Goal: Task Accomplishment & Management: Use online tool/utility

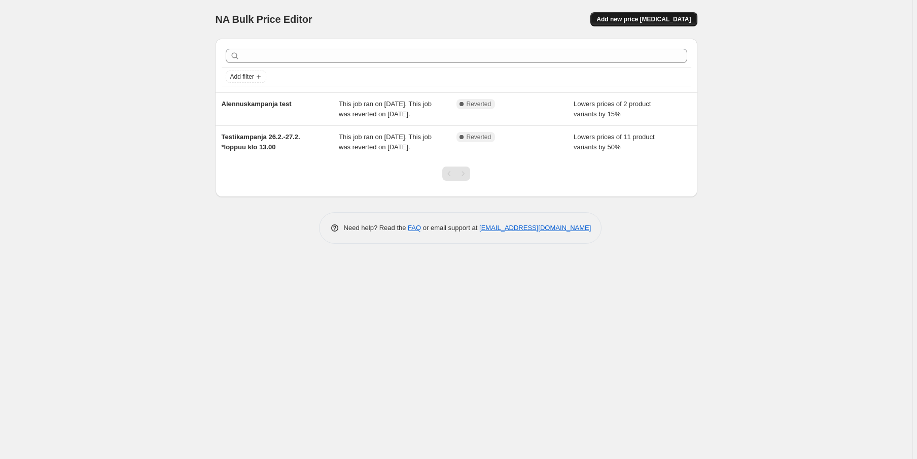
click at [651, 19] on span "Add new price [MEDICAL_DATA]" at bounding box center [644, 19] width 94 height 8
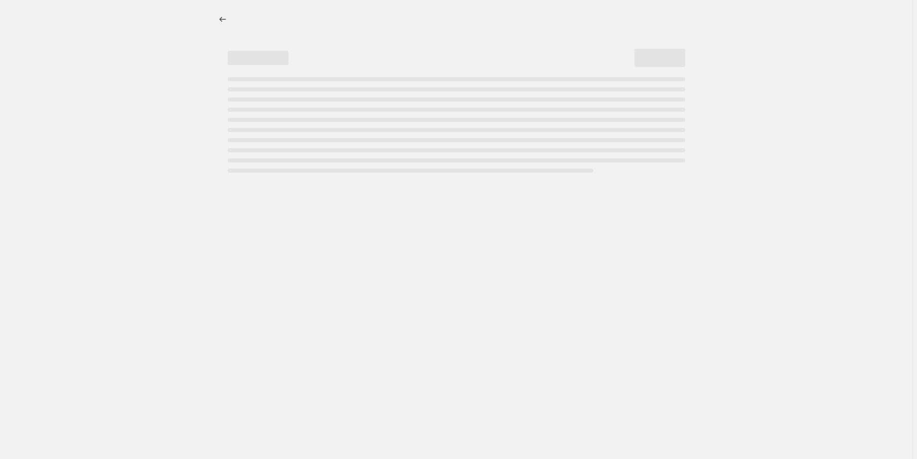
select select "percentage"
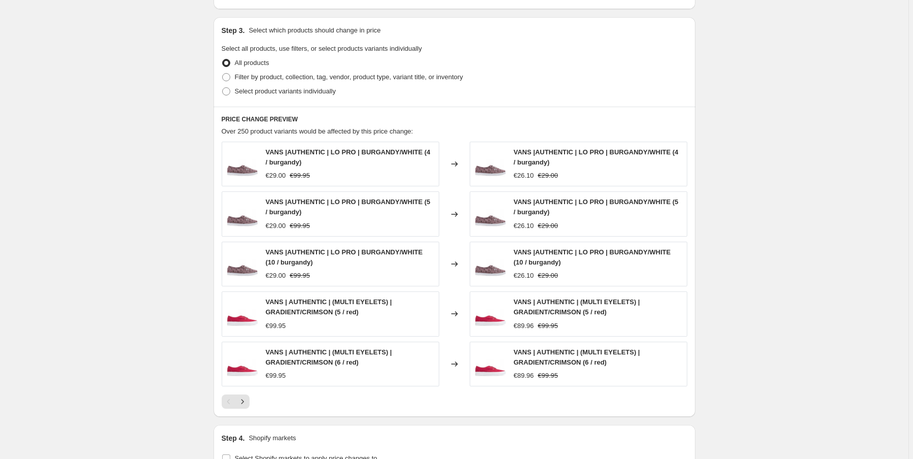
drag, startPoint x: 318, startPoint y: 273, endPoint x: 298, endPoint y: 363, distance: 91.9
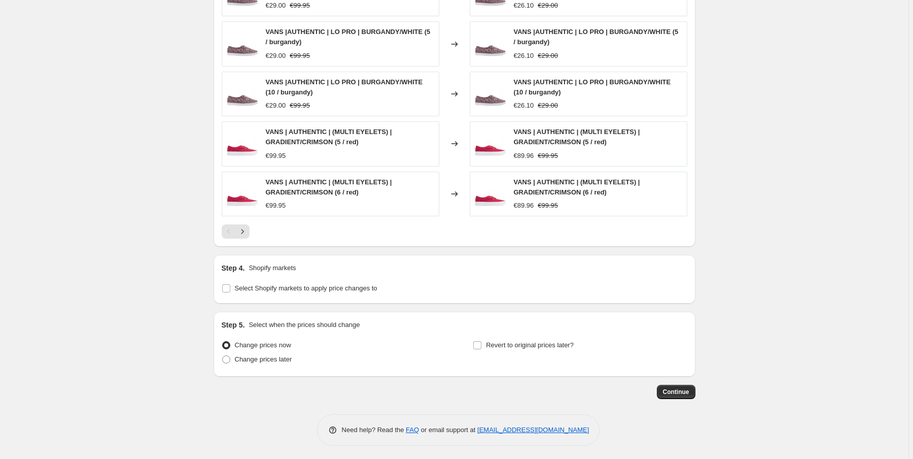
scroll to position [628, 0]
click at [274, 286] on span "Select Shopify markets to apply price changes to" at bounding box center [306, 287] width 143 height 8
click at [230, 286] on input "Select Shopify markets to apply price changes to" at bounding box center [226, 287] width 8 height 8
checkbox input "true"
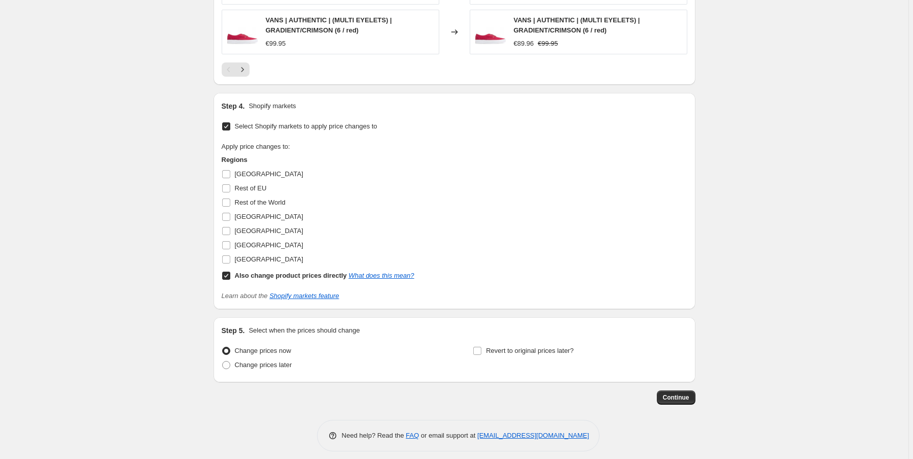
scroll to position [790, 0]
click at [296, 293] on link "Shopify markets feature" at bounding box center [303, 294] width 69 height 8
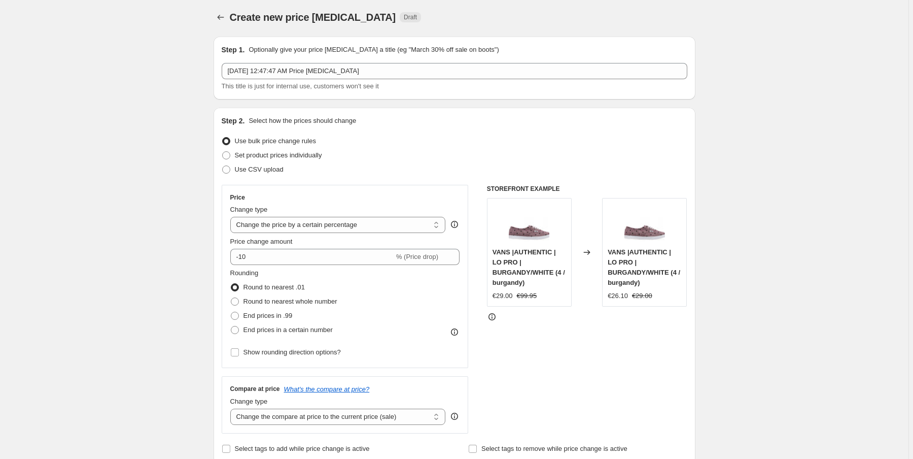
scroll to position [0, 0]
click at [223, 24] on button "Price change jobs" at bounding box center [221, 19] width 14 height 14
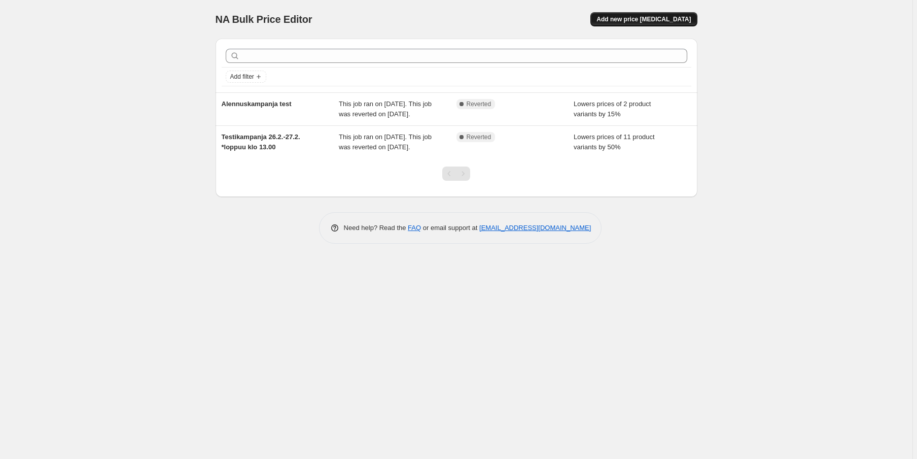
click at [641, 18] on span "Add new price [MEDICAL_DATA]" at bounding box center [644, 19] width 94 height 8
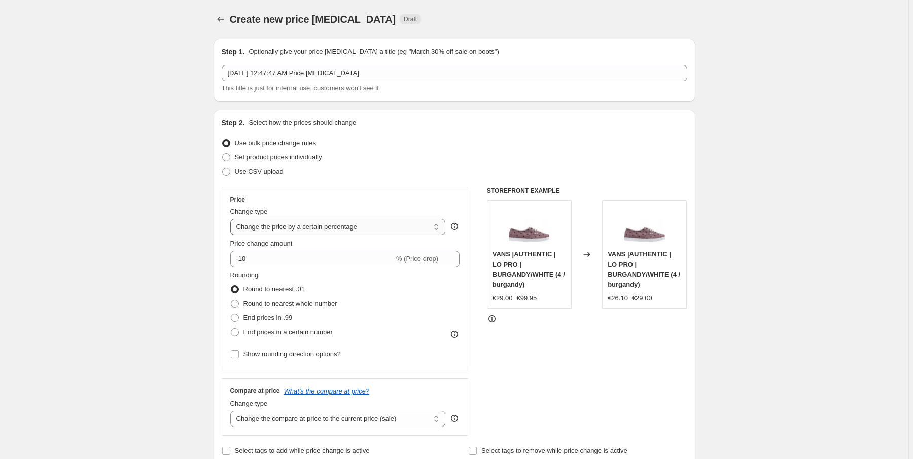
click at [334, 225] on select "Change the price to a certain amount Change the price by a certain amount Chang…" at bounding box center [338, 227] width 216 height 16
click at [232, 219] on select "Change the price to a certain amount Change the price by a certain amount Chang…" at bounding box center [338, 227] width 216 height 16
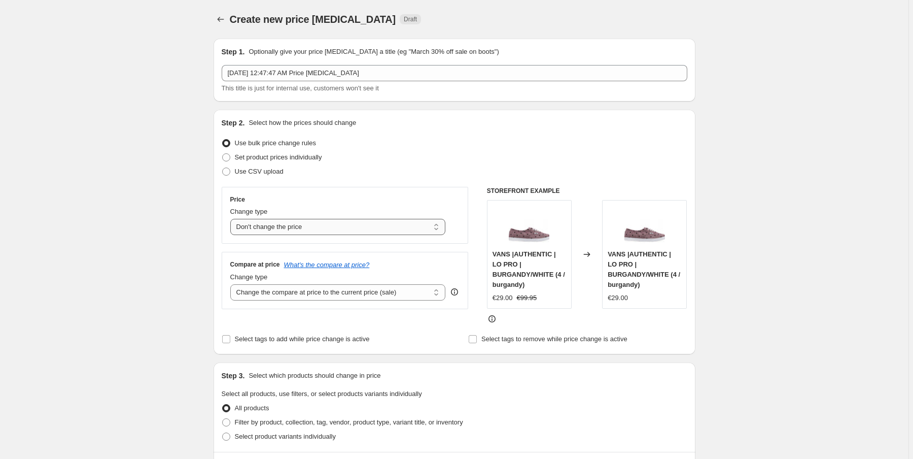
click at [351, 227] on select "Change the price to a certain amount Change the price by a certain amount Chang…" at bounding box center [338, 227] width 216 height 16
select select "percentage"
click at [232, 219] on select "Change the price to a certain amount Change the price by a certain amount Chang…" at bounding box center [338, 227] width 216 height 16
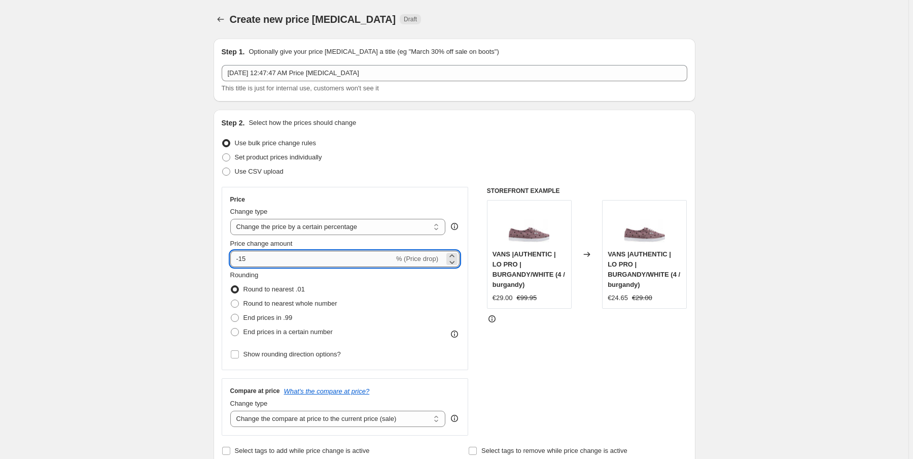
click at [349, 260] on input "-15" at bounding box center [312, 259] width 164 height 16
type input "-10"
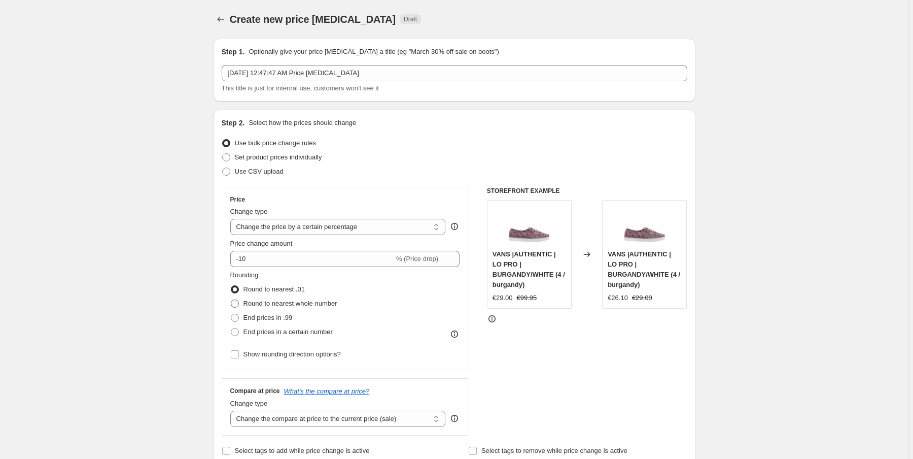
click at [284, 307] on span "Round to nearest whole number" at bounding box center [290, 303] width 94 height 10
click at [231, 300] on input "Round to nearest whole number" at bounding box center [231, 299] width 1 height 1
radio input "true"
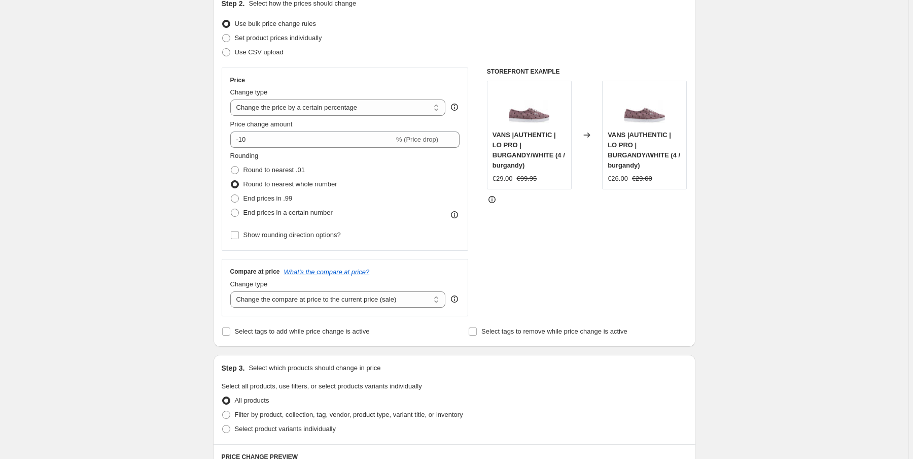
scroll to position [122, 0]
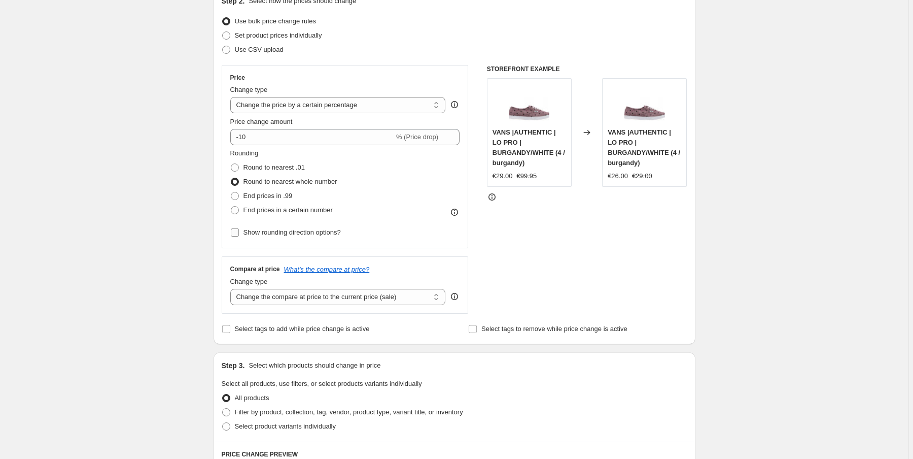
click at [242, 233] on label "Show rounding direction options?" at bounding box center [285, 232] width 111 height 14
click at [239, 233] on input "Show rounding direction options?" at bounding box center [235, 232] width 8 height 8
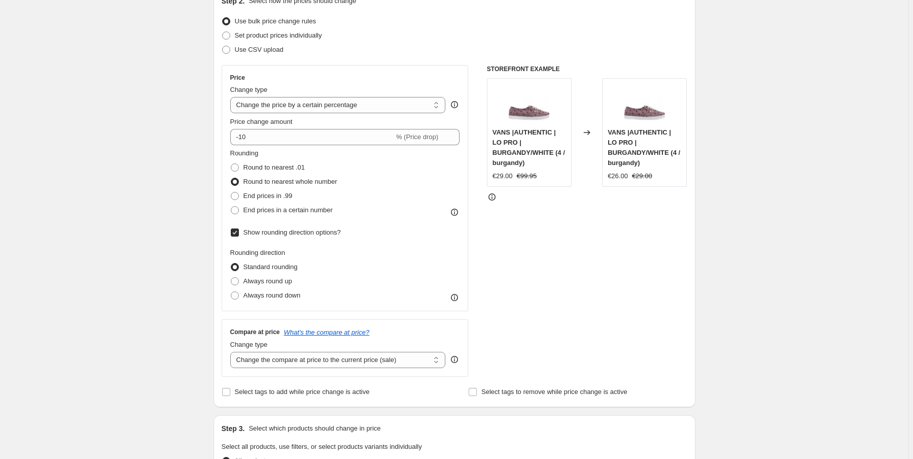
click at [242, 233] on label "Show rounding direction options?" at bounding box center [285, 232] width 111 height 14
click at [239, 233] on input "Show rounding direction options?" at bounding box center [235, 232] width 8 height 8
checkbox input "false"
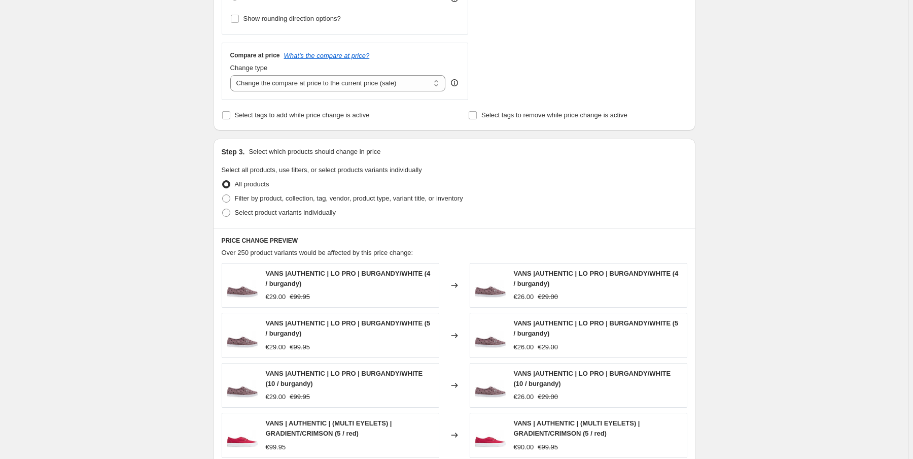
scroll to position [351, 0]
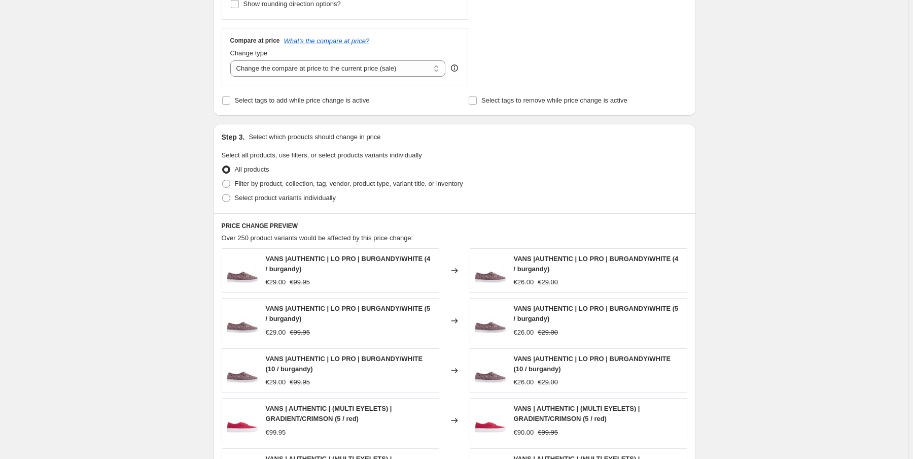
drag, startPoint x: 183, startPoint y: 217, endPoint x: 306, endPoint y: 307, distance: 153.2
click at [273, 199] on span "Select product variants individually" at bounding box center [285, 197] width 101 height 8
click at [223, 193] on input "Select product variants individually" at bounding box center [222, 193] width 1 height 1
radio input "true"
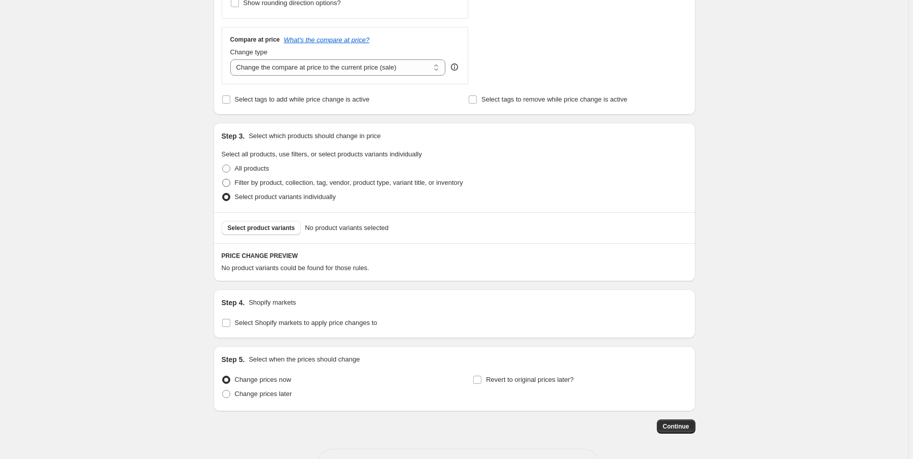
click at [276, 187] on span "Filter by product, collection, tag, vendor, product type, variant title, or inv…" at bounding box center [349, 183] width 228 height 10
click at [223, 179] on input "Filter by product, collection, tag, vendor, product type, variant title, or inv…" at bounding box center [222, 179] width 1 height 1
radio input "true"
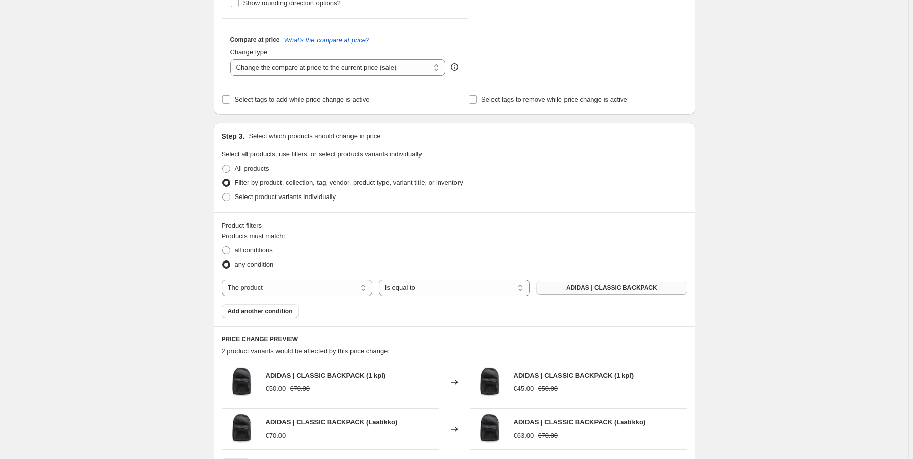
click at [574, 287] on span "ADIDAS | CLASSIC BACKPACK" at bounding box center [611, 288] width 91 height 8
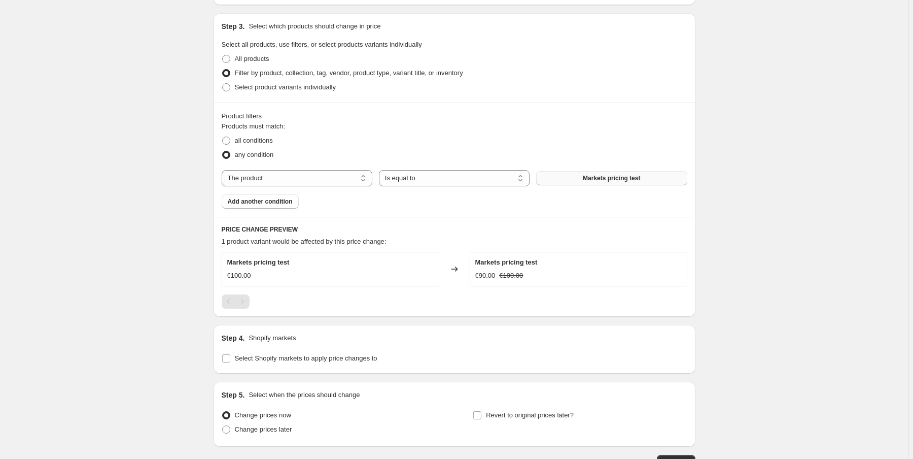
scroll to position [473, 0]
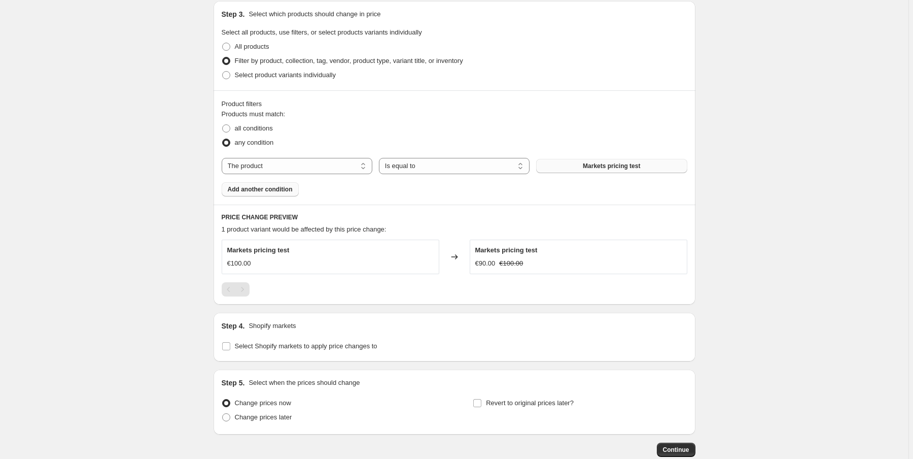
click at [281, 191] on span "Add another condition" at bounding box center [260, 189] width 65 height 8
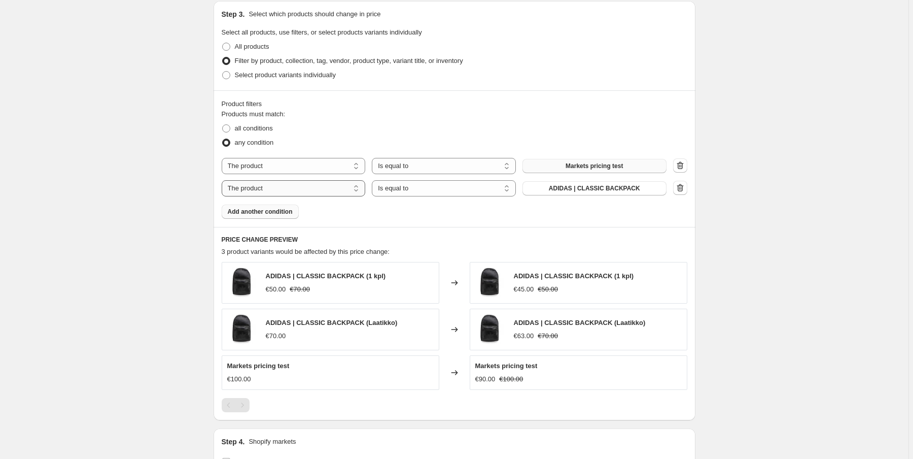
click at [301, 193] on select "The product The product's collection The product's tag The product's vendor The…" at bounding box center [294, 188] width 144 height 16
click at [477, 224] on div "Product filters Products must match: all conditions any condition The product T…" at bounding box center [455, 158] width 482 height 136
click at [687, 191] on button "button" at bounding box center [680, 188] width 14 height 14
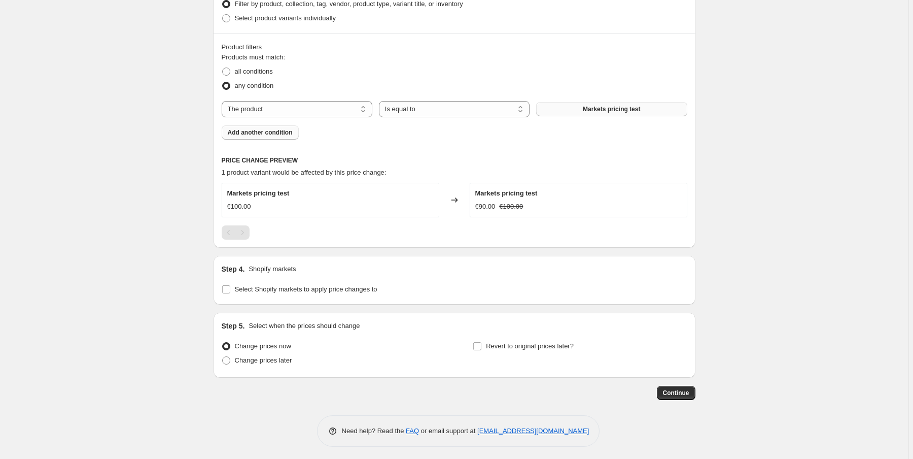
scroll to position [533, 0]
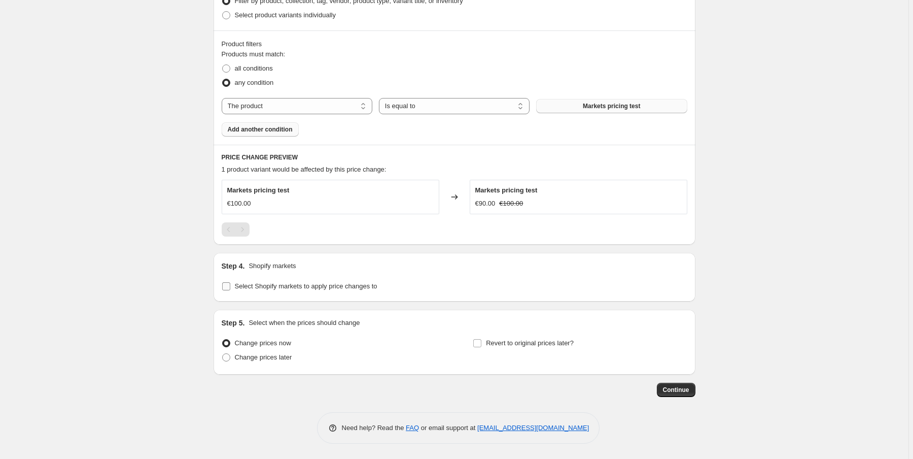
click at [285, 289] on span "Select Shopify markets to apply price changes to" at bounding box center [306, 286] width 143 height 8
click at [230, 289] on input "Select Shopify markets to apply price changes to" at bounding box center [226, 286] width 8 height 8
checkbox input "true"
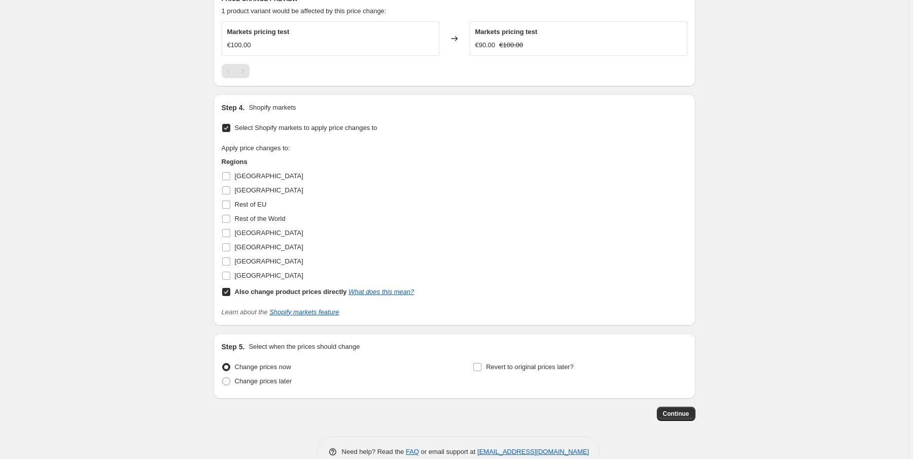
scroll to position [695, 0]
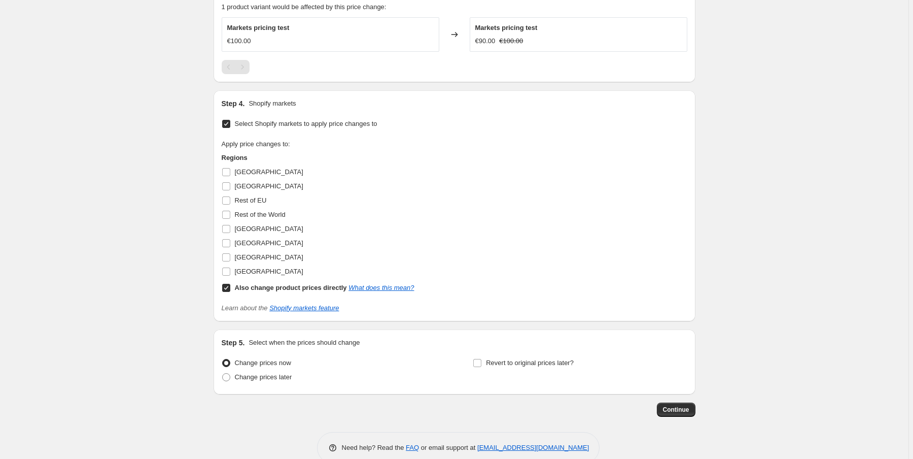
click at [322, 289] on b "Also change product prices directly" at bounding box center [291, 288] width 112 height 8
click at [230, 289] on input "Also change product prices directly What does this mean?" at bounding box center [226, 288] width 8 height 8
checkbox input "false"
click at [250, 175] on span "[GEOGRAPHIC_DATA]" at bounding box center [269, 172] width 68 height 8
click at [230, 175] on input "[GEOGRAPHIC_DATA]" at bounding box center [226, 172] width 8 height 8
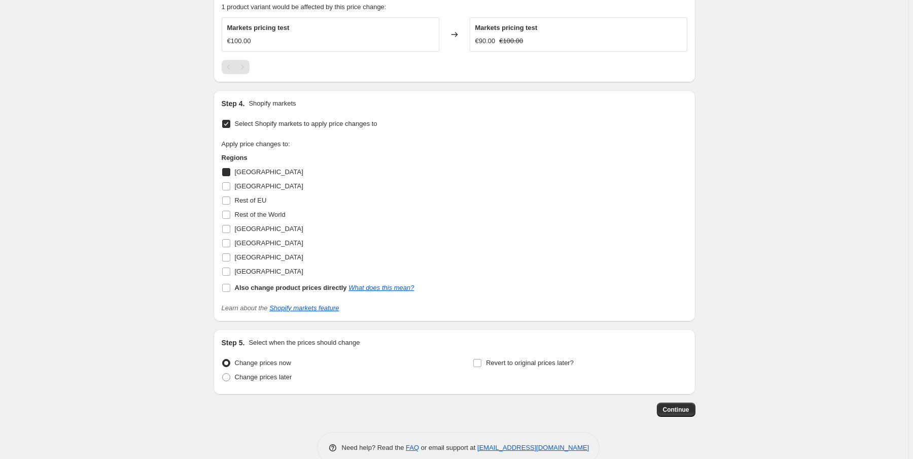
checkbox input "true"
click at [675, 407] on span "Continue" at bounding box center [676, 409] width 26 height 8
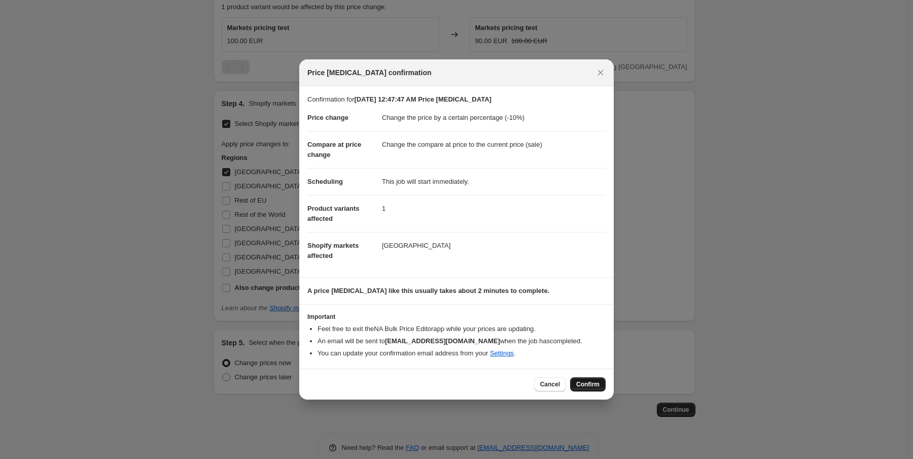
click at [582, 384] on span "Confirm" at bounding box center [587, 384] width 23 height 8
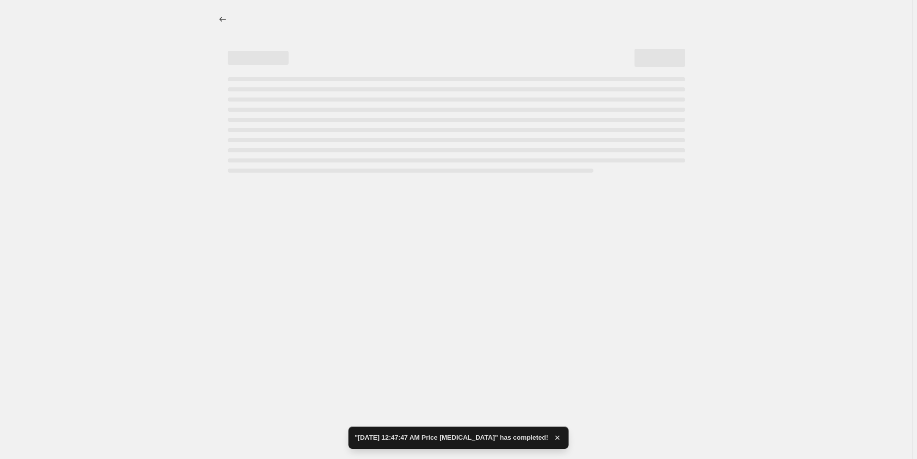
select select "percentage"
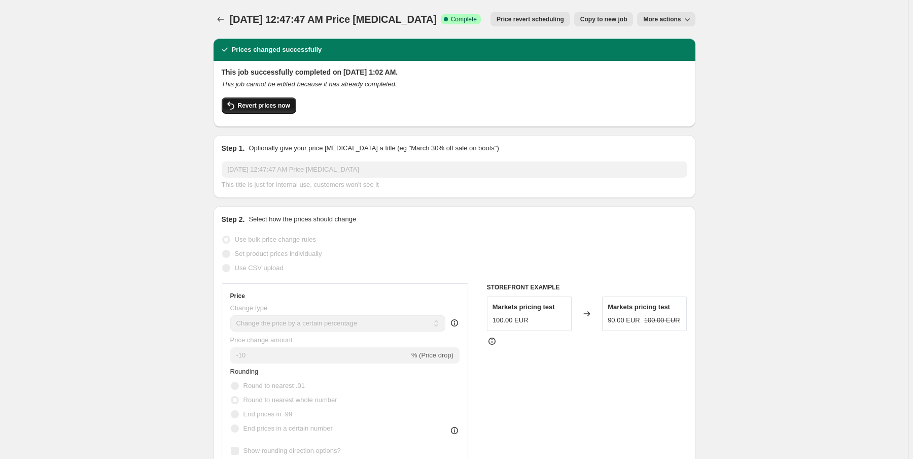
click at [271, 108] on span "Revert prices now" at bounding box center [264, 105] width 52 height 8
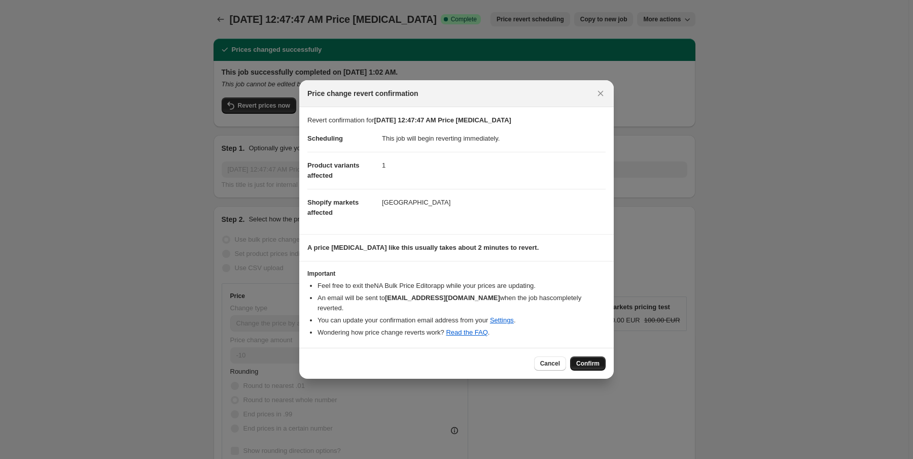
click at [581, 359] on span "Confirm" at bounding box center [587, 363] width 23 height 8
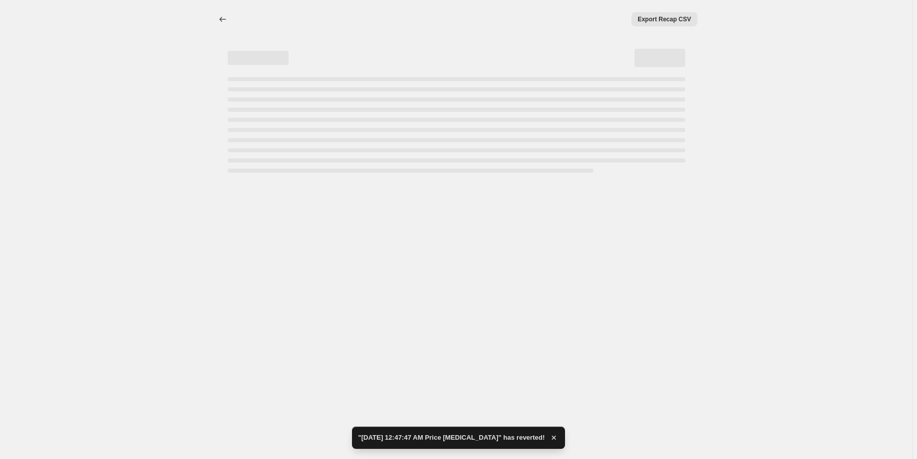
select select "percentage"
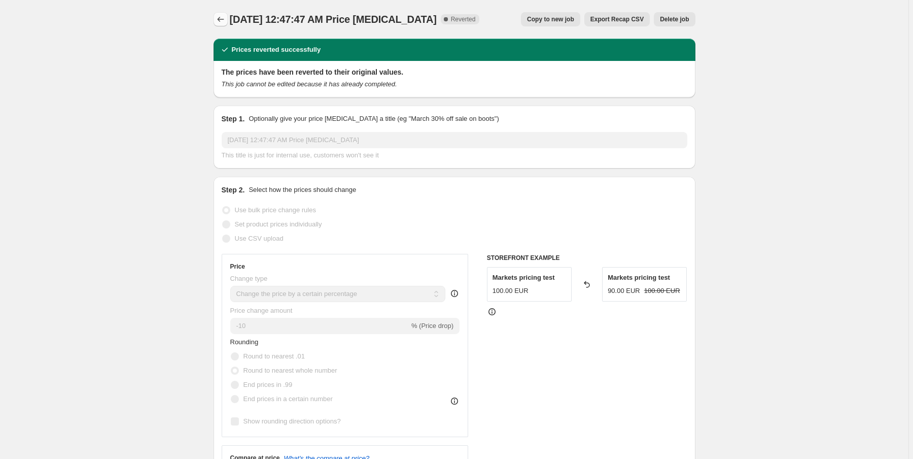
click at [218, 19] on icon "Price change jobs" at bounding box center [221, 19] width 10 height 10
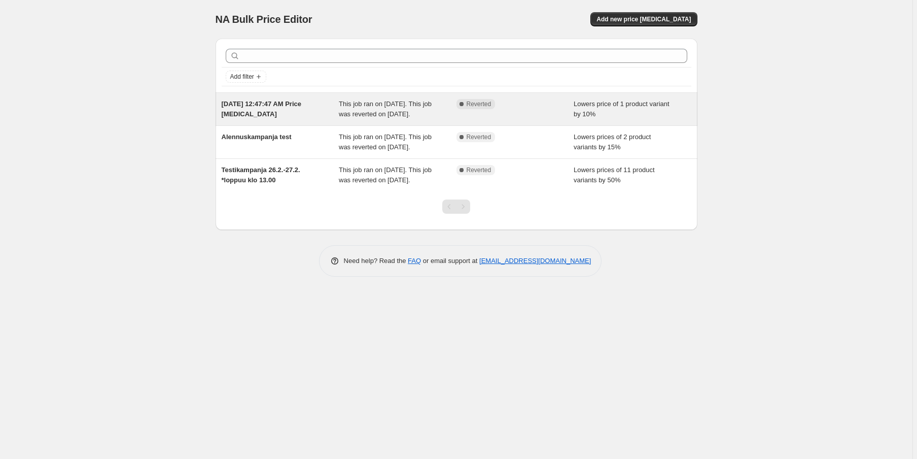
click at [504, 119] on div "Complete Reverted" at bounding box center [516, 109] width 118 height 20
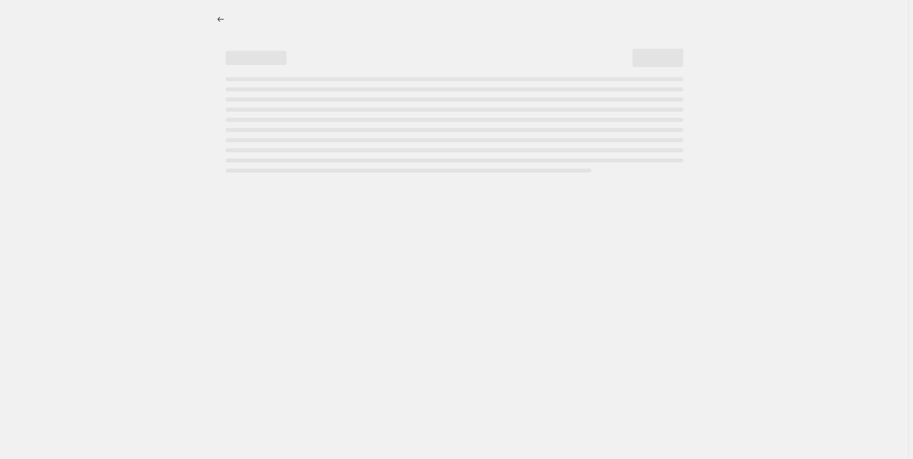
select select "percentage"
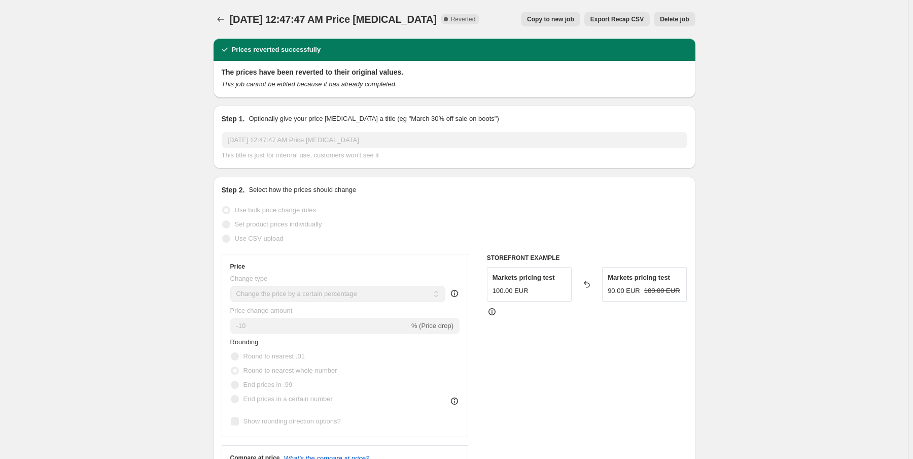
click at [568, 19] on span "Copy to new job" at bounding box center [550, 19] width 47 height 8
select select "percentage"
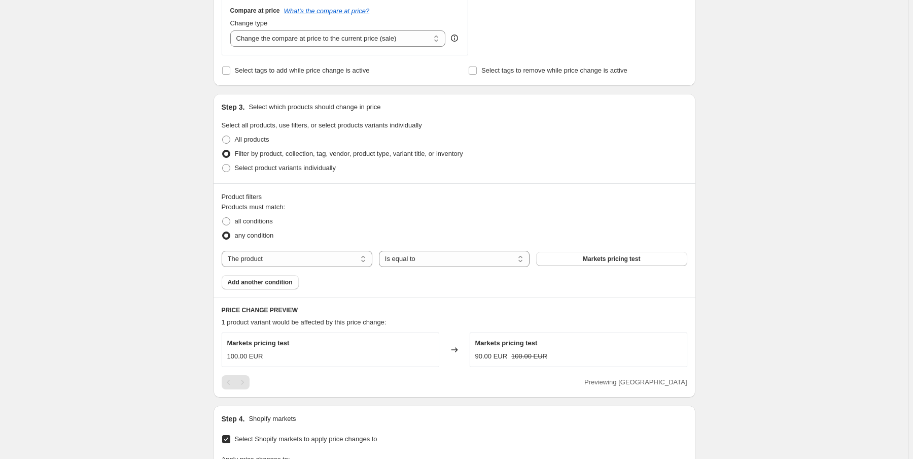
scroll to position [714, 0]
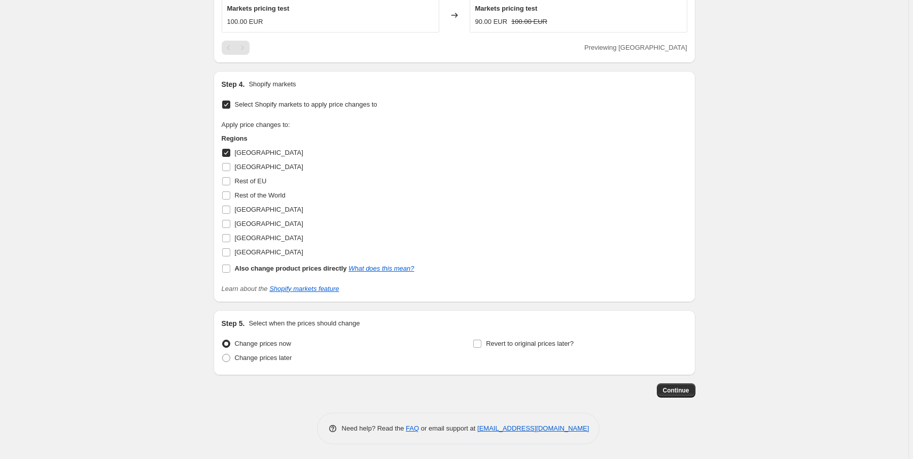
drag, startPoint x: 323, startPoint y: 249, endPoint x: 188, endPoint y: 285, distance: 139.8
click at [226, 154] on input "[GEOGRAPHIC_DATA]" at bounding box center [226, 153] width 8 height 8
checkbox input "false"
click at [227, 271] on input "Also change product prices directly What does this mean?" at bounding box center [226, 268] width 8 height 8
click at [394, 270] on link "What does this mean?" at bounding box center [381, 268] width 65 height 8
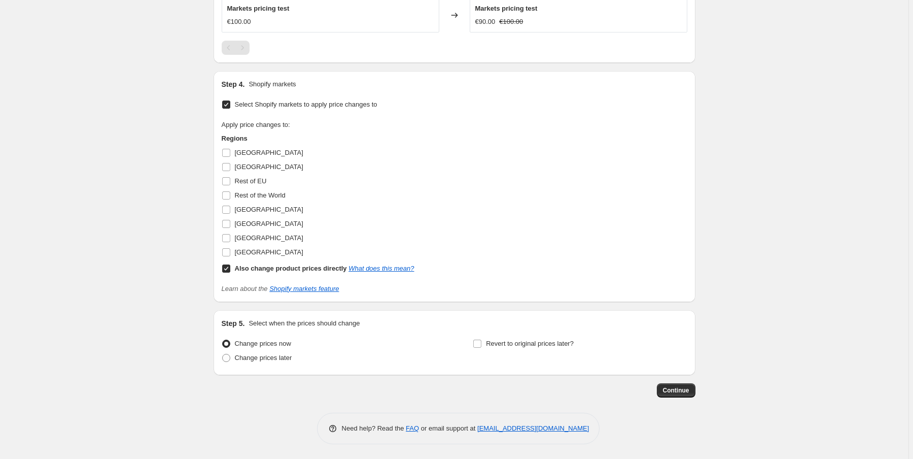
click at [227, 268] on input "Also change product prices directly What does this mean?" at bounding box center [226, 268] width 8 height 8
checkbox input "false"
click at [229, 106] on input "Select Shopify markets to apply price changes to" at bounding box center [226, 104] width 8 height 8
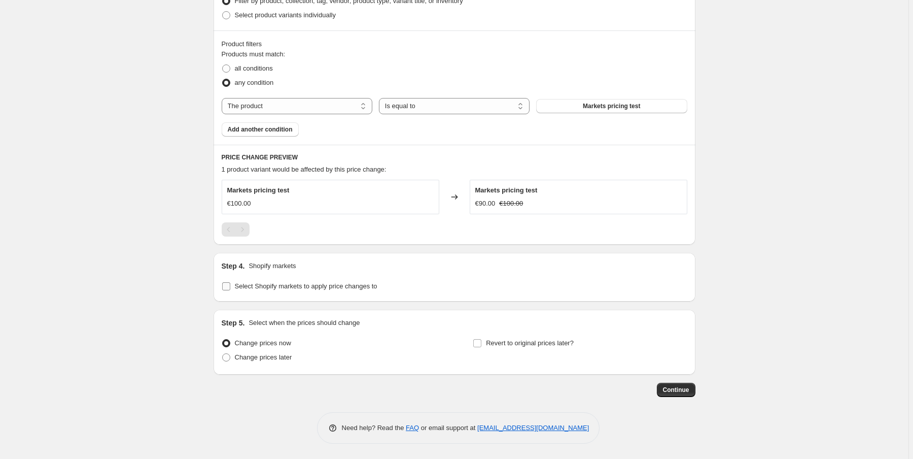
click at [226, 290] on span at bounding box center [226, 286] width 9 height 9
click at [226, 290] on input "Select Shopify markets to apply price changes to" at bounding box center [226, 286] width 8 height 8
checkbox input "true"
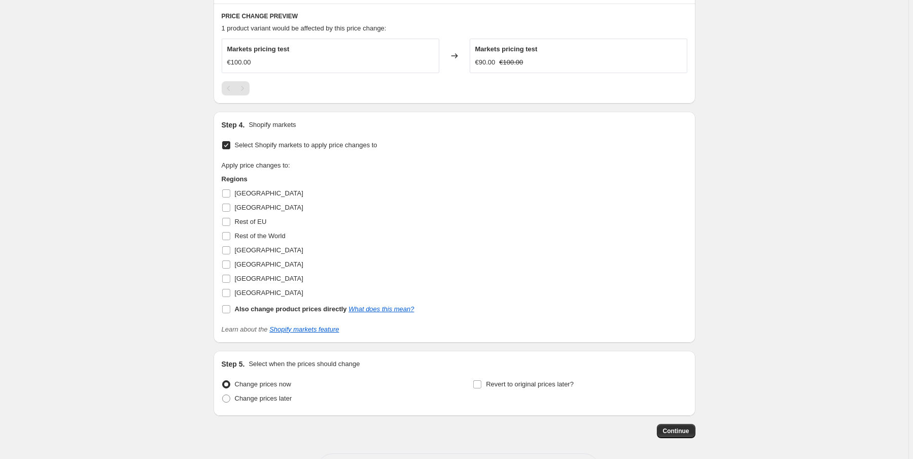
scroll to position [714, 0]
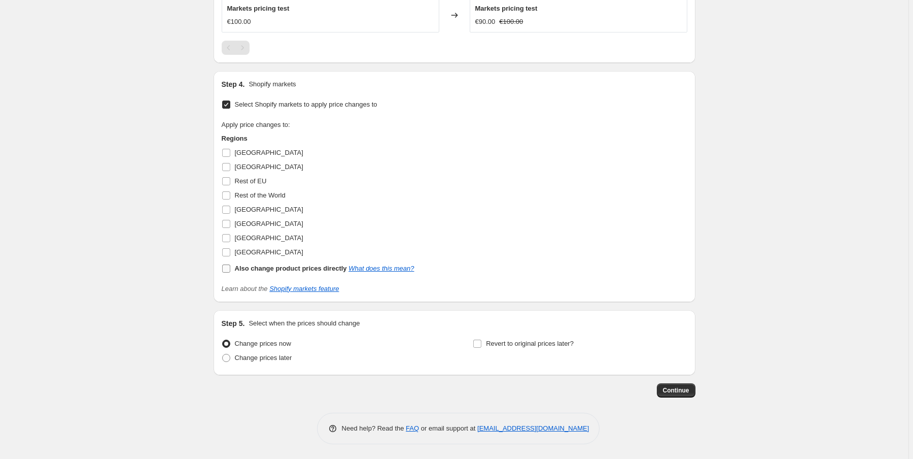
click at [227, 273] on label "Also change product prices directly What does this mean?" at bounding box center [318, 268] width 193 height 14
click at [227, 272] on input "Also change product prices directly What does this mean?" at bounding box center [226, 268] width 8 height 8
checkbox input "true"
click at [674, 388] on span "Continue" at bounding box center [676, 390] width 26 height 8
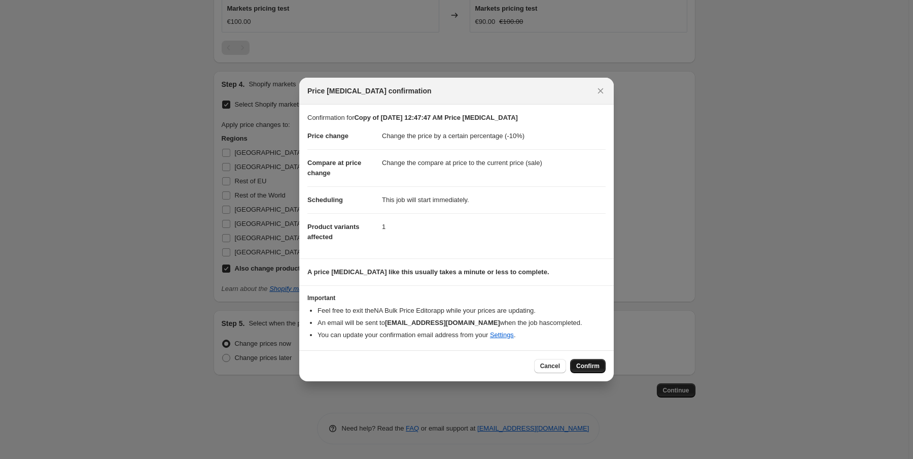
click at [584, 367] on span "Confirm" at bounding box center [587, 366] width 23 height 8
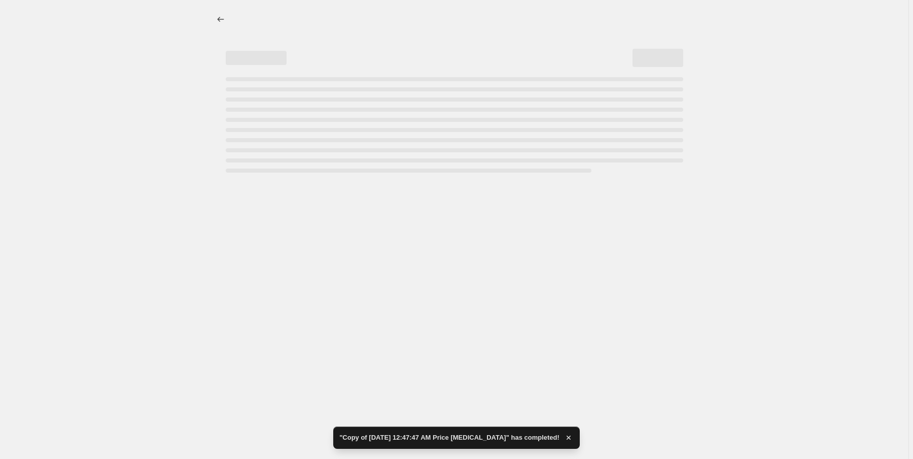
select select "percentage"
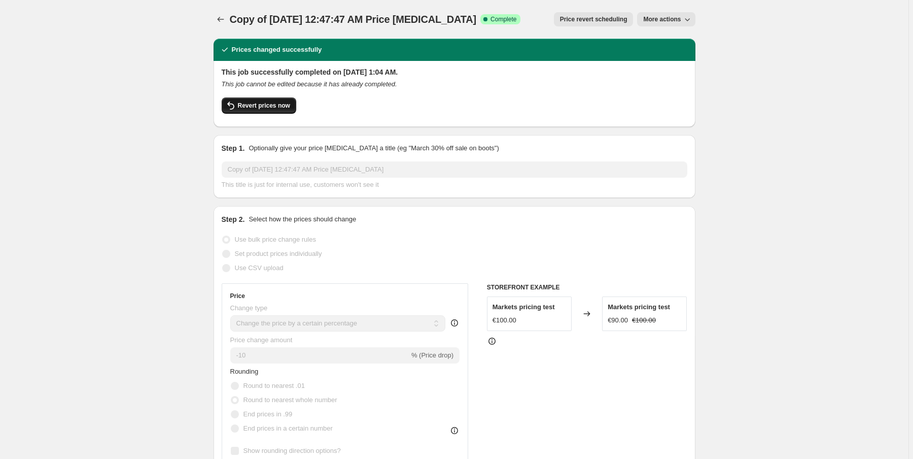
click at [264, 102] on span "Revert prices now" at bounding box center [264, 105] width 52 height 8
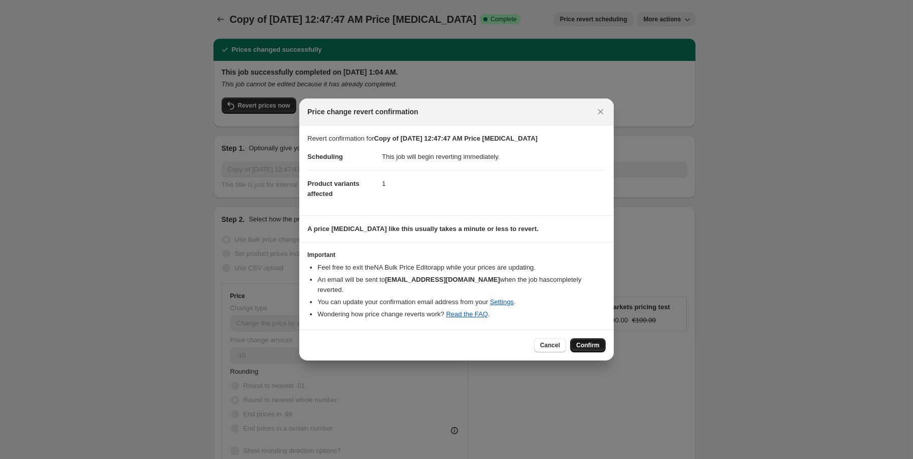
click at [593, 341] on span "Confirm" at bounding box center [587, 345] width 23 height 8
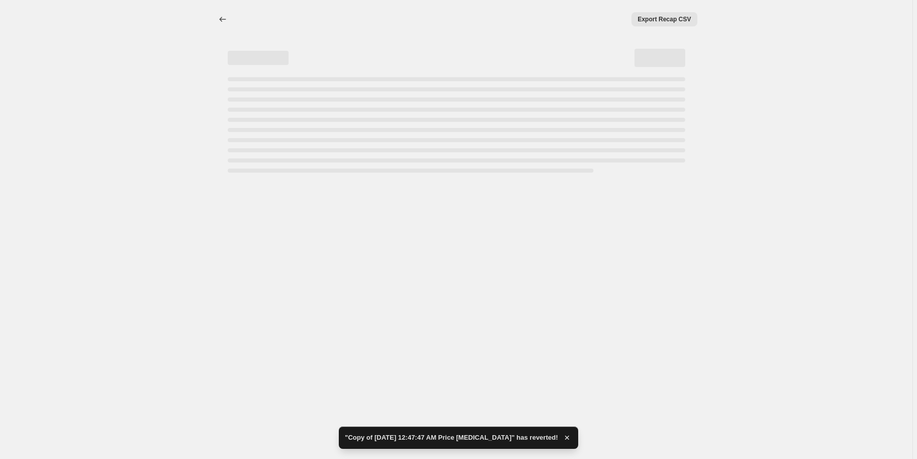
select select "percentage"
